Goal: Find specific page/section: Find specific page/section

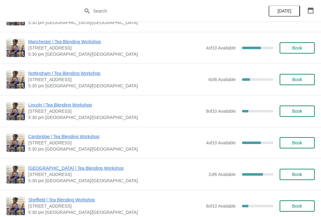
scroll to position [547, 0]
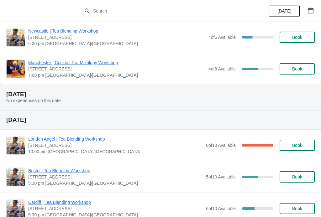
scroll to position [628, 0]
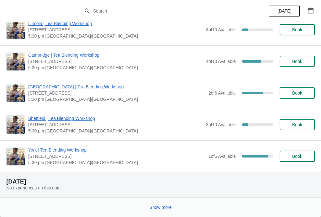
click at [165, 213] on button "Show more" at bounding box center [160, 207] width 27 height 11
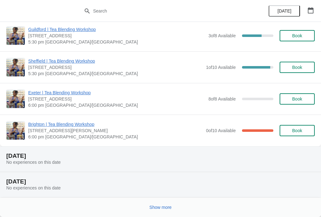
click at [163, 209] on span "Show more" at bounding box center [161, 207] width 22 height 5
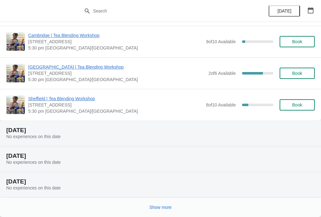
scroll to position [2812, 0]
click at [165, 212] on button "Show more" at bounding box center [160, 207] width 27 height 11
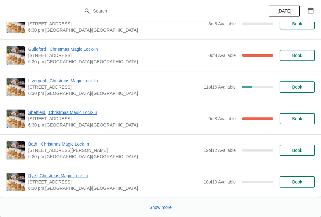
scroll to position [4385, 0]
click at [166, 210] on span "Show more" at bounding box center [161, 207] width 22 height 5
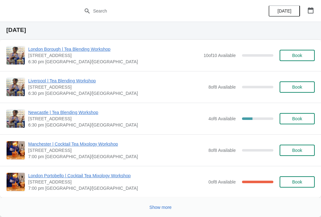
scroll to position [5317, 0]
click at [169, 208] on span "Show more" at bounding box center [161, 207] width 22 height 5
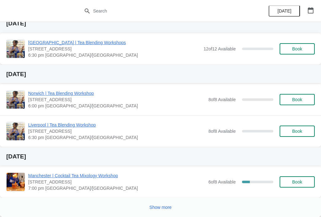
scroll to position [6067, 0]
click at [164, 210] on span "Show more" at bounding box center [161, 207] width 22 height 5
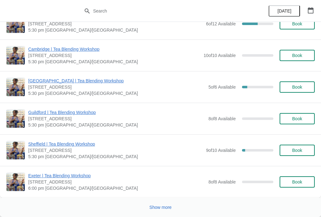
scroll to position [7266, 0]
click at [165, 211] on button "Show more" at bounding box center [160, 207] width 27 height 11
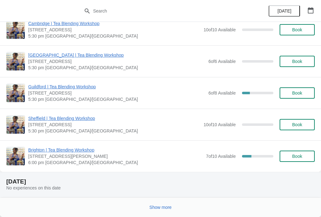
scroll to position [8877, 0]
click at [166, 210] on span "Show more" at bounding box center [161, 207] width 22 height 5
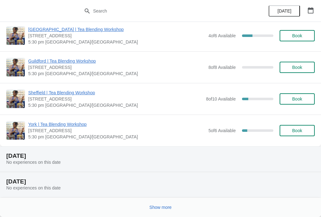
scroll to position [9316, 0]
click at [164, 207] on span "Show more" at bounding box center [161, 207] width 22 height 5
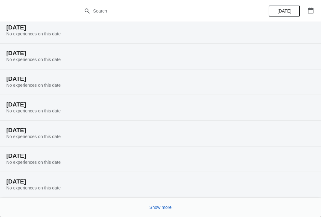
scroll to position [9522, 0]
click at [164, 213] on button "Show more" at bounding box center [160, 207] width 27 height 11
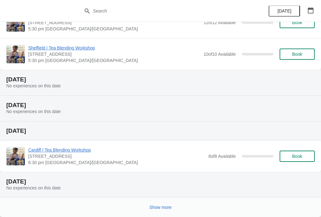
scroll to position [9930, 0]
click at [167, 212] on button "Show more" at bounding box center [160, 207] width 27 height 11
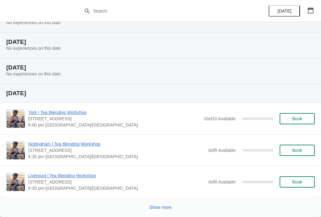
scroll to position [10844, 0]
click at [171, 212] on button "Show more" at bounding box center [160, 207] width 27 height 11
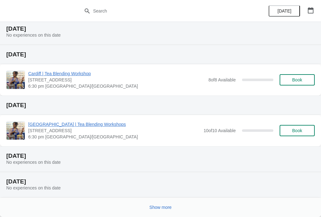
scroll to position [11632, 0]
click at [163, 212] on button "Show more" at bounding box center [160, 207] width 27 height 11
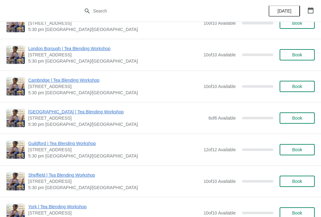
scroll to position [12604, 0]
